Goal: Obtain resource: Download file/media

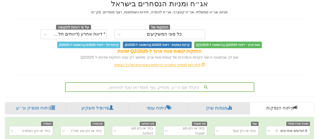
scroll to position [0, 1082]
click at [152, 32] on div "כל סוגי המשקיעים" at bounding box center [164, 34] width 35 height 5
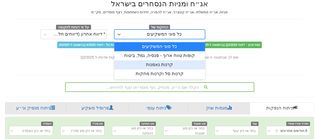
click at [159, 65] on div "קרנות נאמנות" at bounding box center [159, 64] width 91 height 9
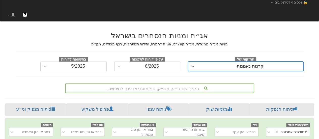
scroll to position [36, 0]
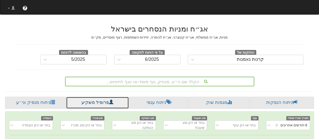
click at [96, 100] on link "פרופיל משקיע" at bounding box center [97, 103] width 63 height 12
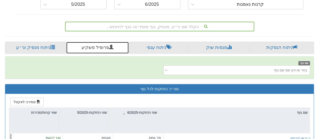
scroll to position [69, 0]
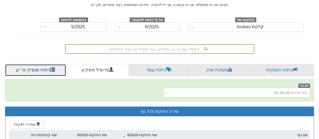
click at [47, 67] on link "ניתוח מנפיק וני״ע" at bounding box center [35, 70] width 61 height 12
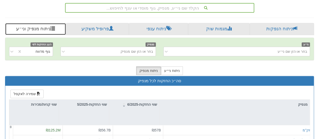
scroll to position [64, 0]
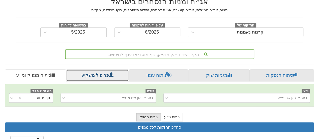
click at [92, 76] on link "פרופיל משקיע" at bounding box center [97, 75] width 63 height 12
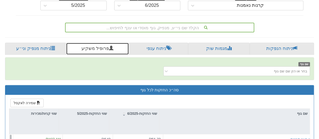
scroll to position [165, 0]
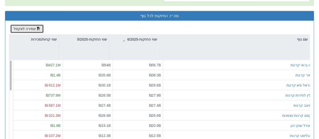
click at [24, 27] on button "שמירה לאקסל" at bounding box center [26, 28] width 33 height 9
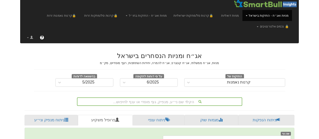
scroll to position [0, 0]
